Goal: Navigation & Orientation: Find specific page/section

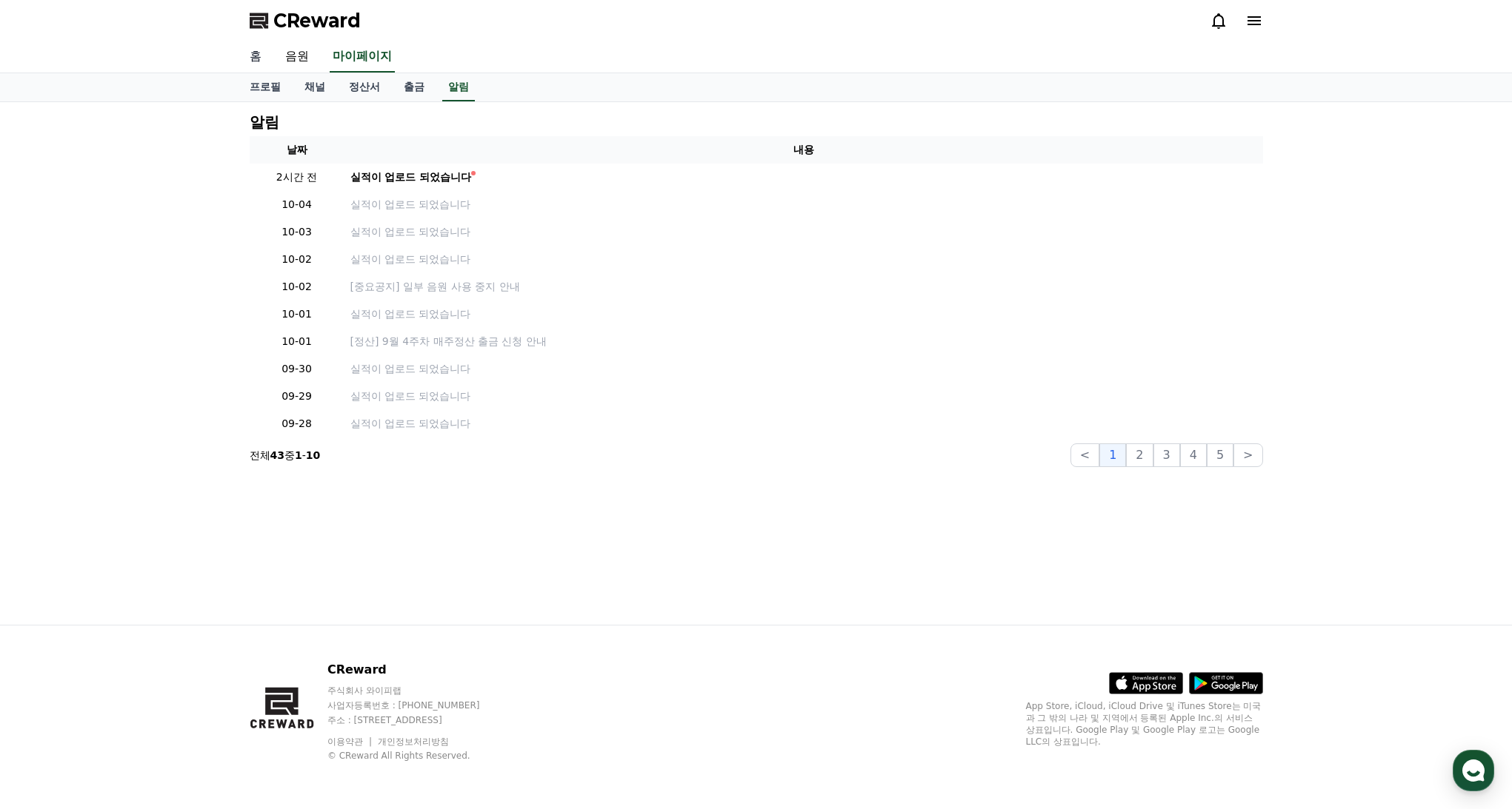
click at [252, 53] on link "홈" at bounding box center [255, 56] width 35 height 31
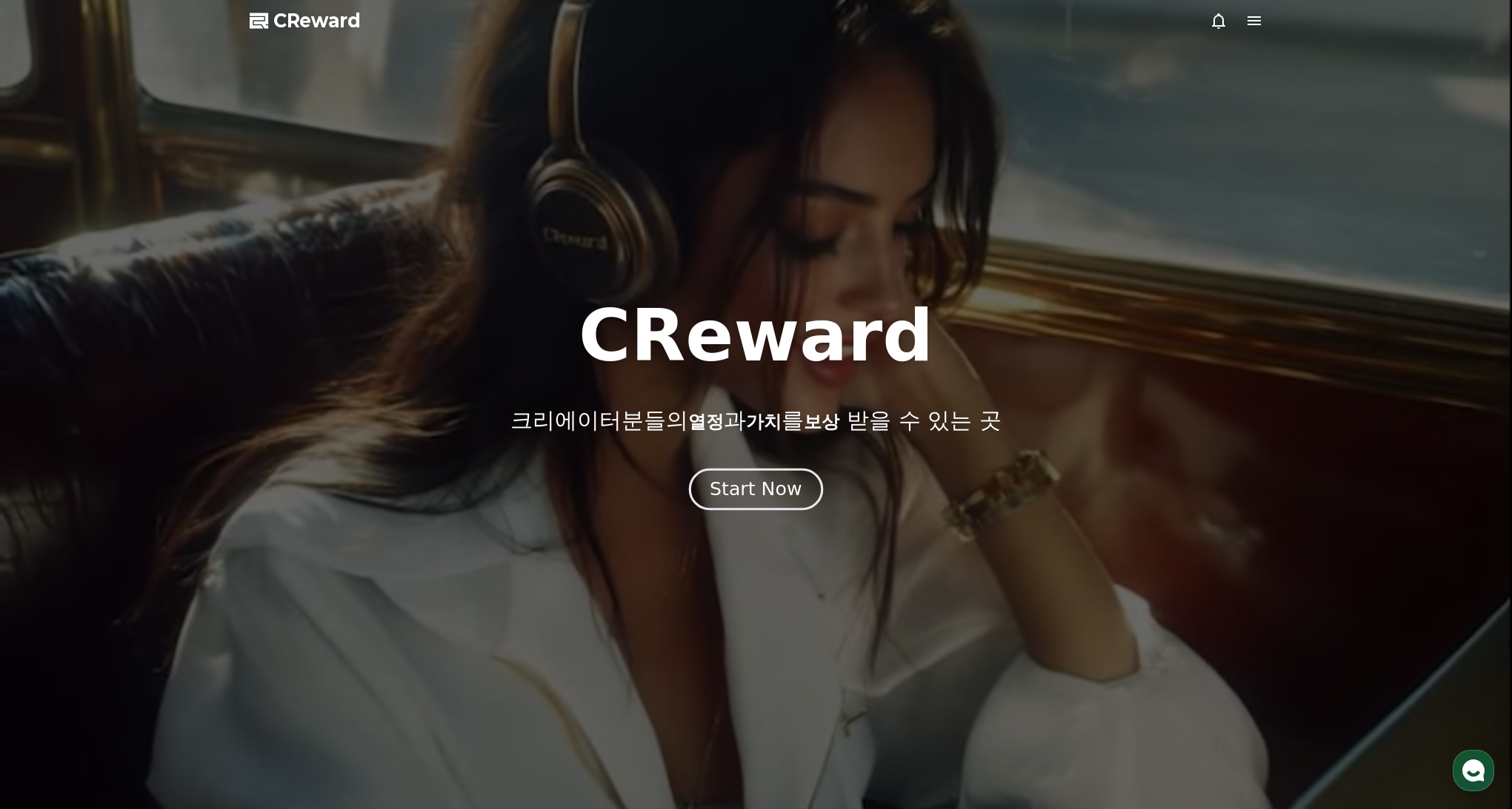
click at [748, 492] on div "Start Now" at bounding box center [756, 489] width 92 height 26
